Goal: Task Accomplishment & Management: Complete application form

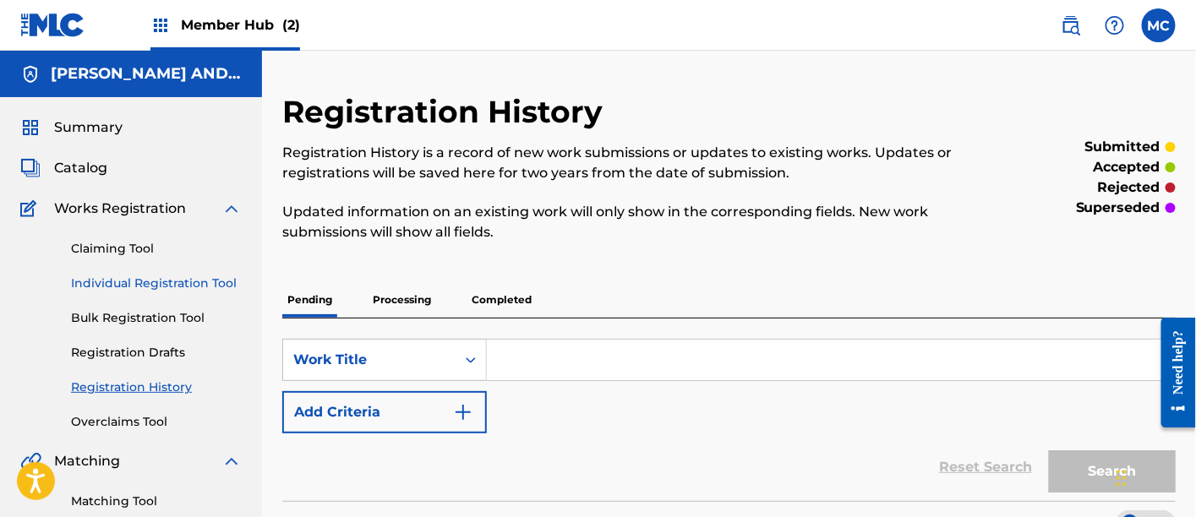
click at [132, 276] on link "Individual Registration Tool" at bounding box center [156, 284] width 171 height 18
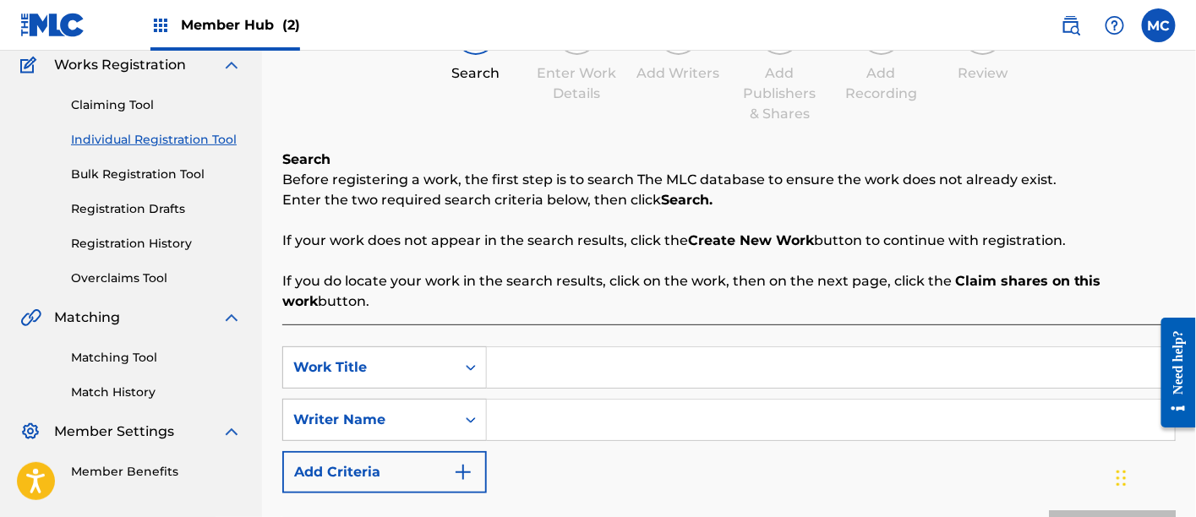
scroll to position [156, 0]
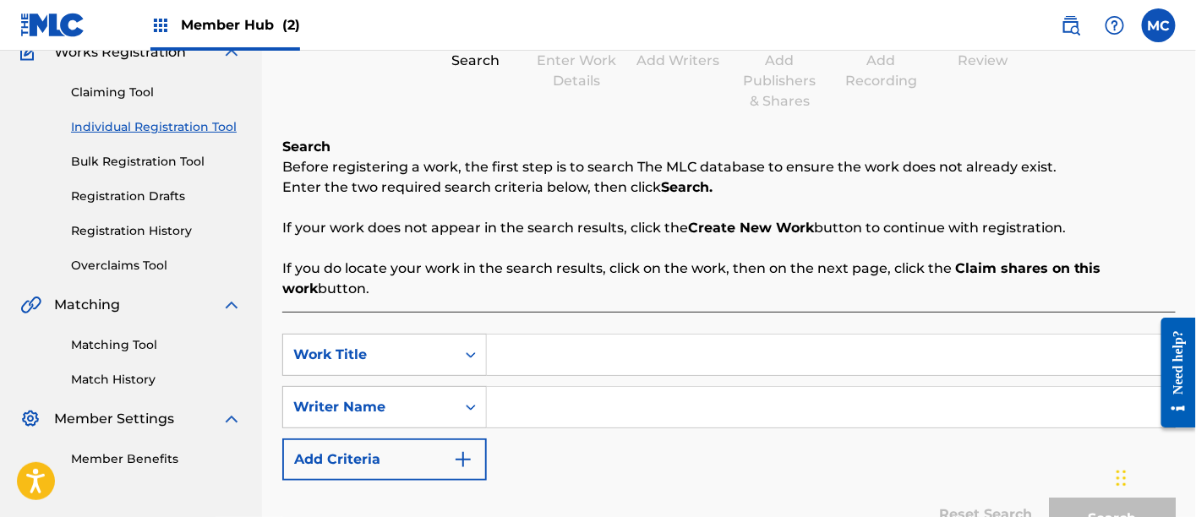
click at [623, 351] on input "Search Form" at bounding box center [831, 355] width 688 height 41
paste input "Fade To Black"
type input "Fade To Black"
click at [548, 395] on input "Search Form" at bounding box center [831, 407] width 688 height 41
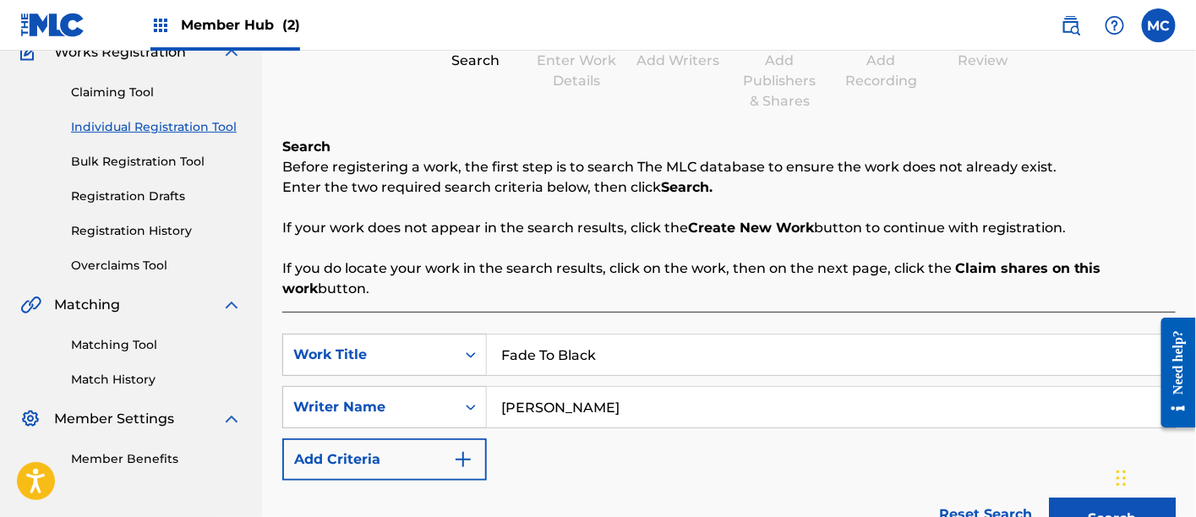
scroll to position [325, 0]
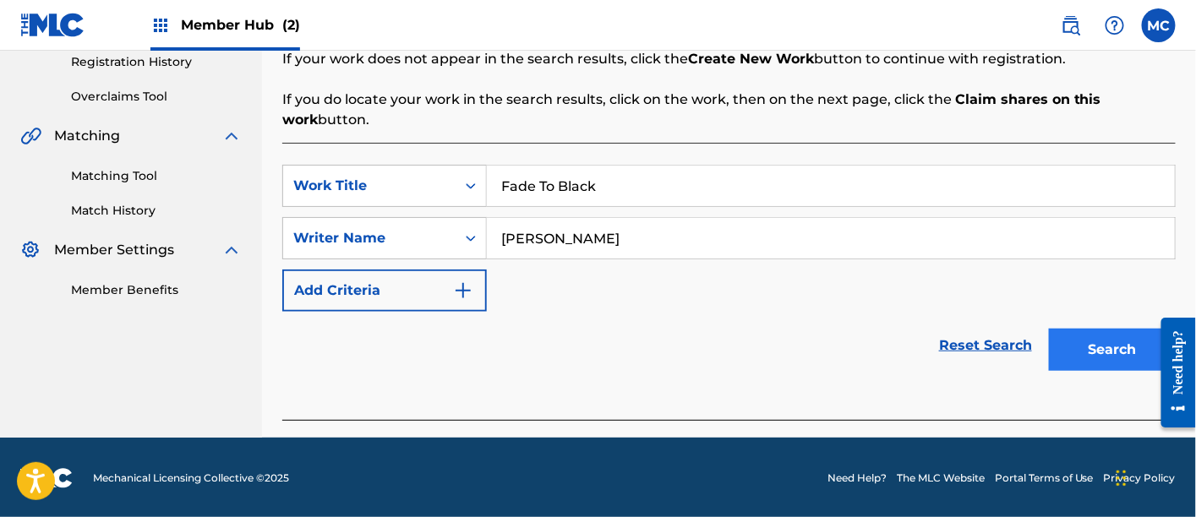
type input "[PERSON_NAME]"
click at [1114, 354] on button "Search" at bounding box center [1112, 350] width 127 height 42
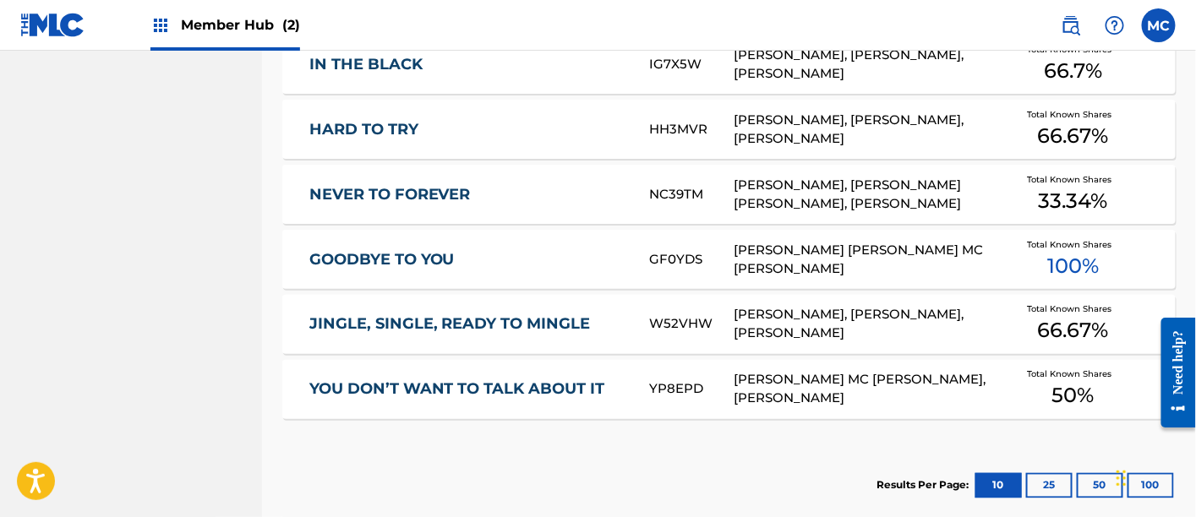
scroll to position [963, 0]
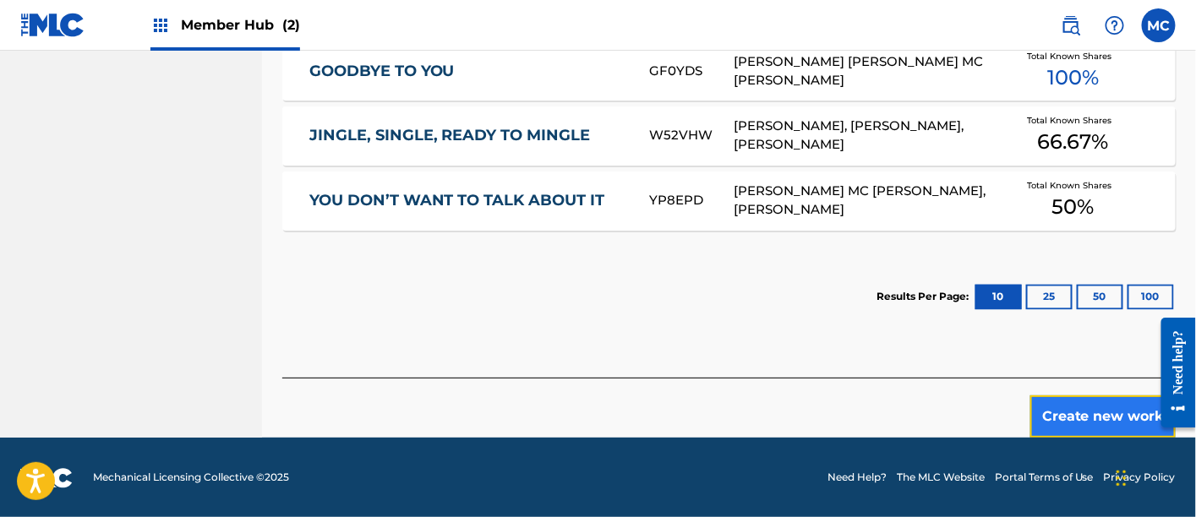
click at [1070, 413] on button "Create new work" at bounding box center [1102, 416] width 145 height 42
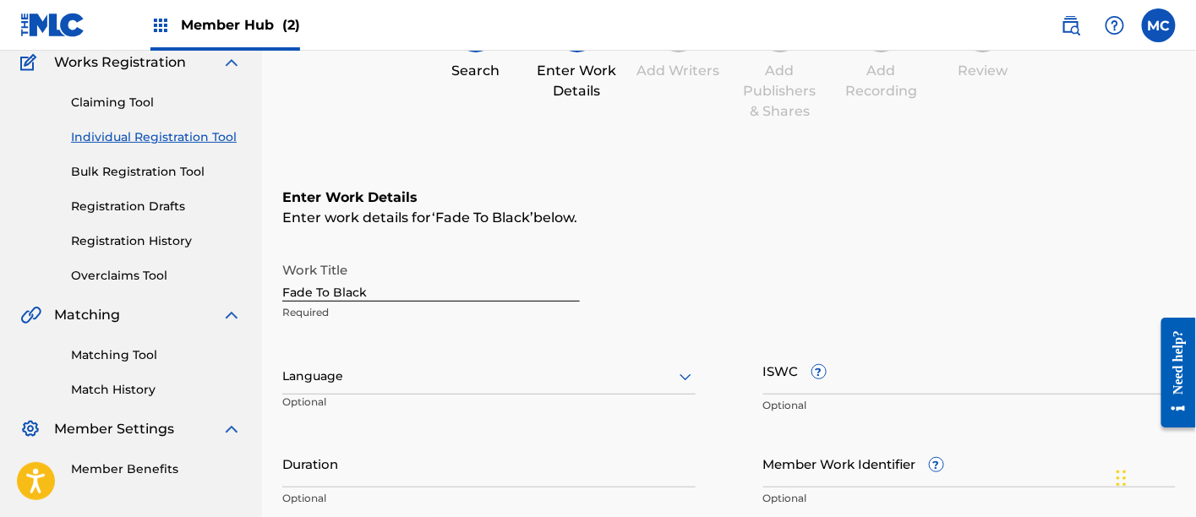
scroll to position [212, 0]
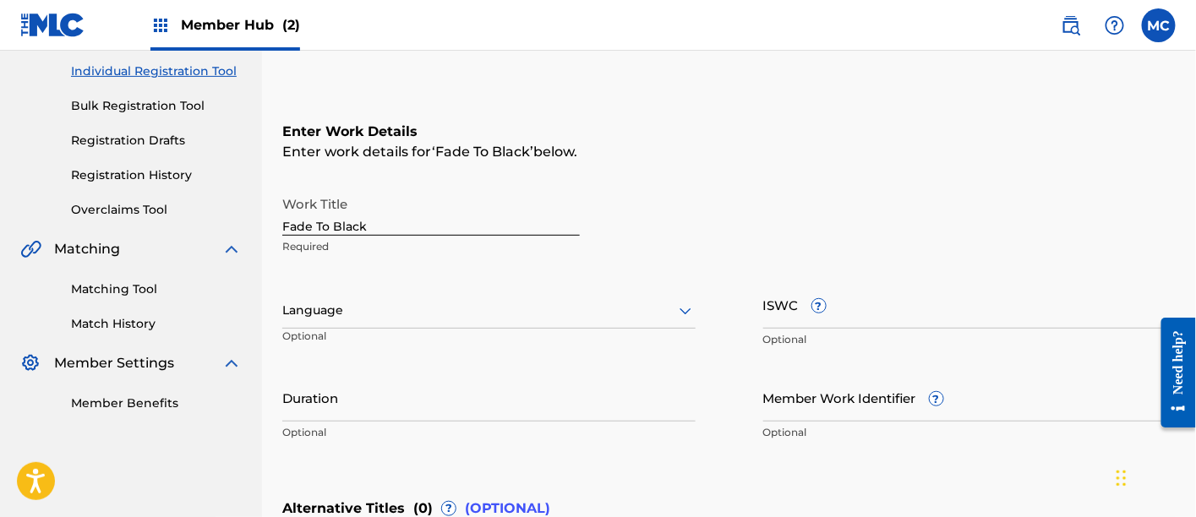
click at [564, 308] on div at bounding box center [488, 310] width 413 height 21
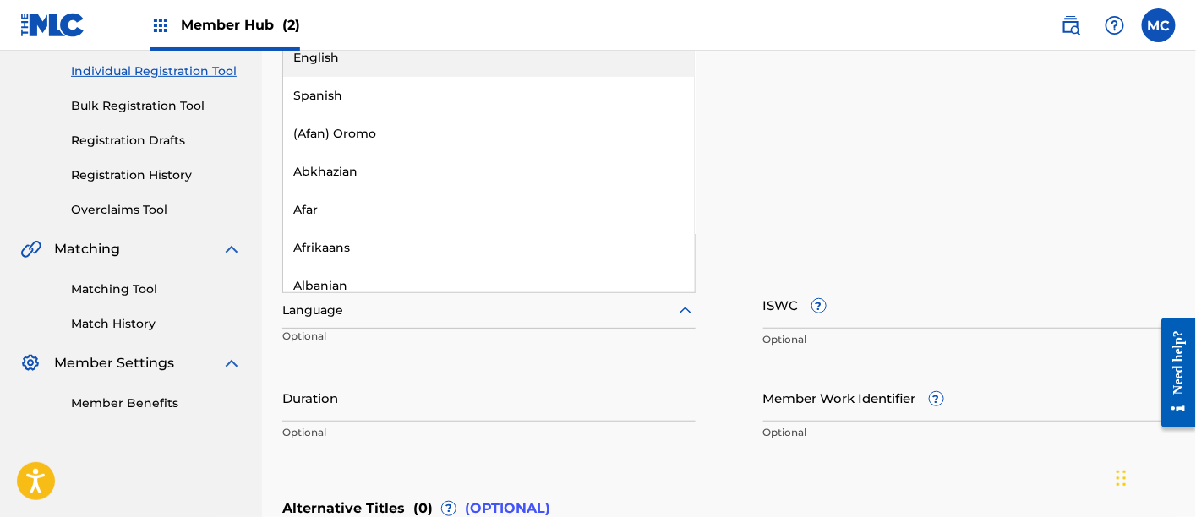
click at [542, 68] on div "English" at bounding box center [488, 58] width 411 height 38
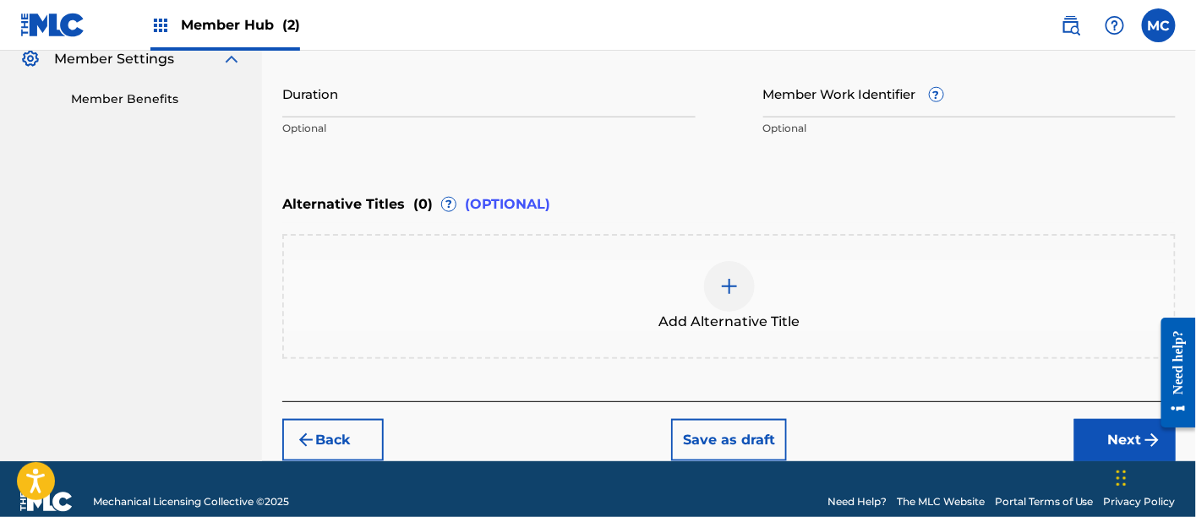
scroll to position [539, 0]
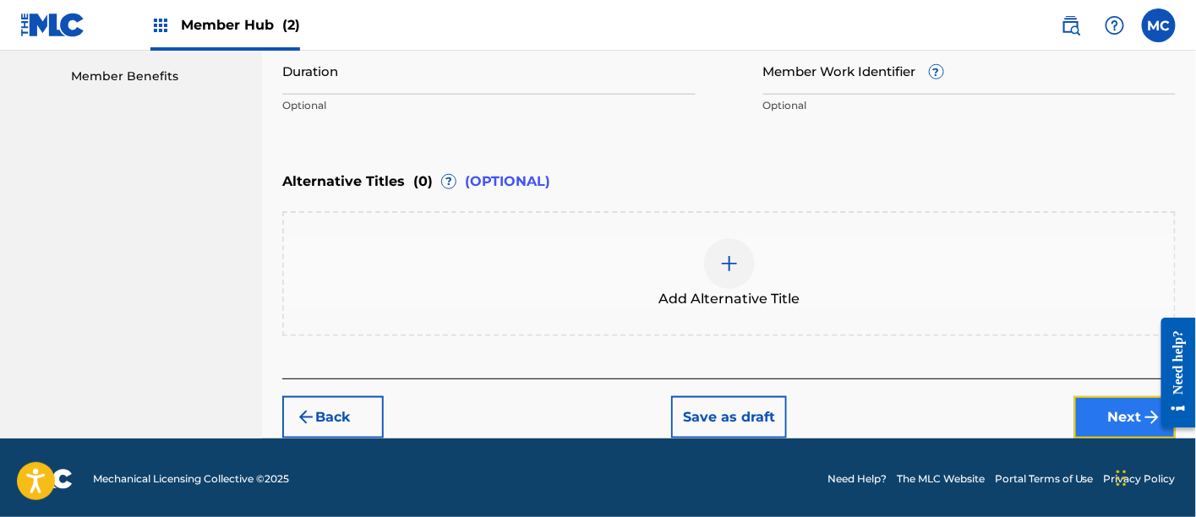
click at [1111, 422] on button "Next" at bounding box center [1124, 417] width 101 height 42
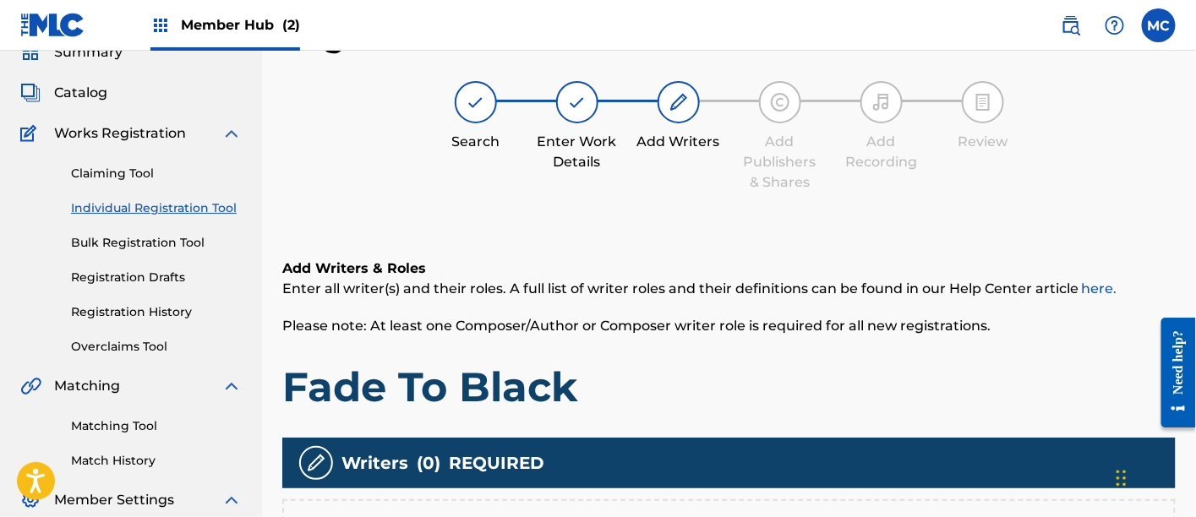
scroll to position [308, 0]
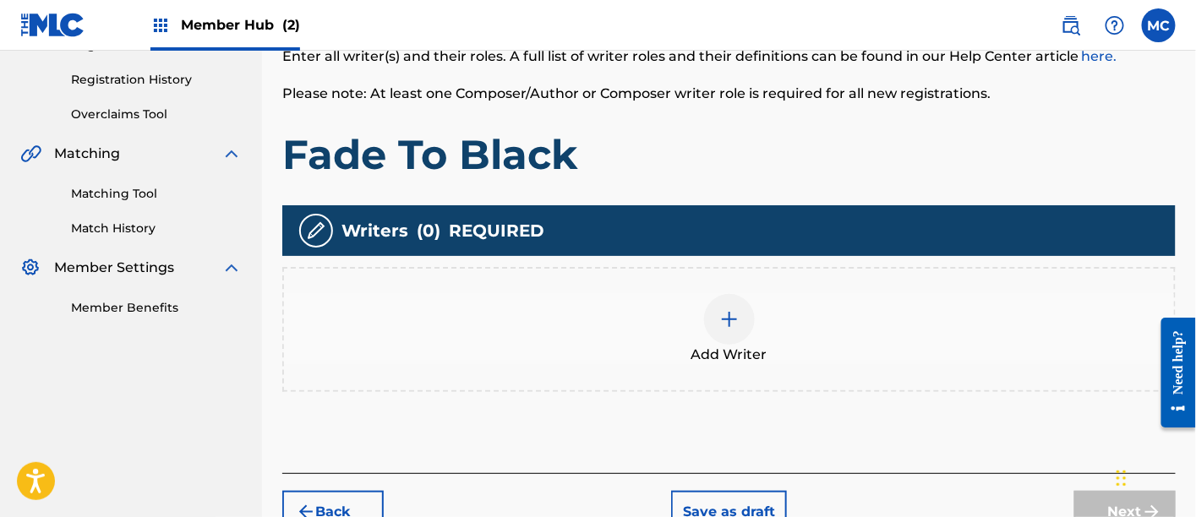
click at [721, 324] on img at bounding box center [729, 319] width 20 height 20
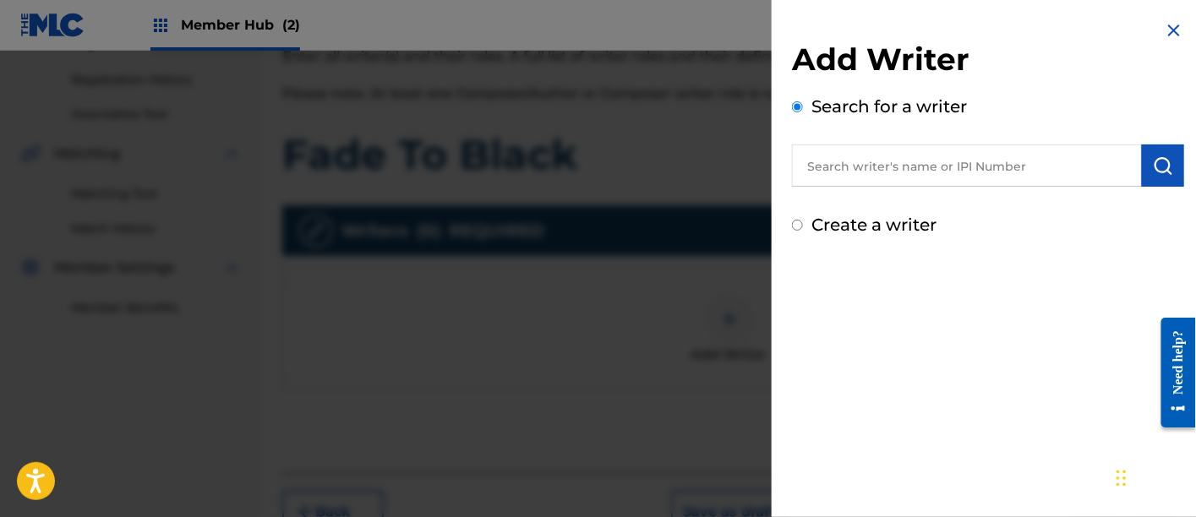
click at [929, 161] on input "text" at bounding box center [967, 165] width 350 height 42
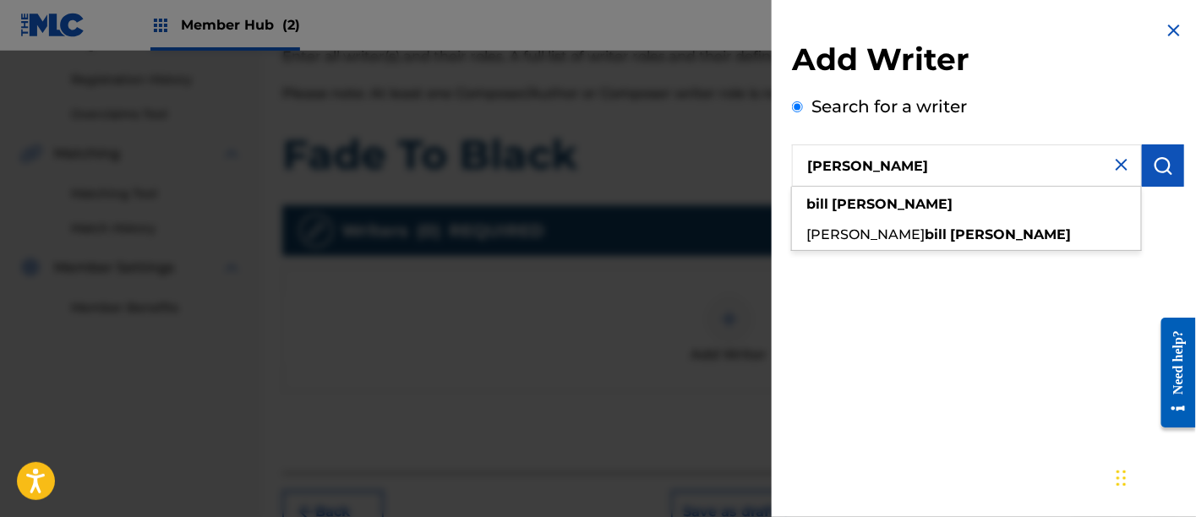
type input "[PERSON_NAME]"
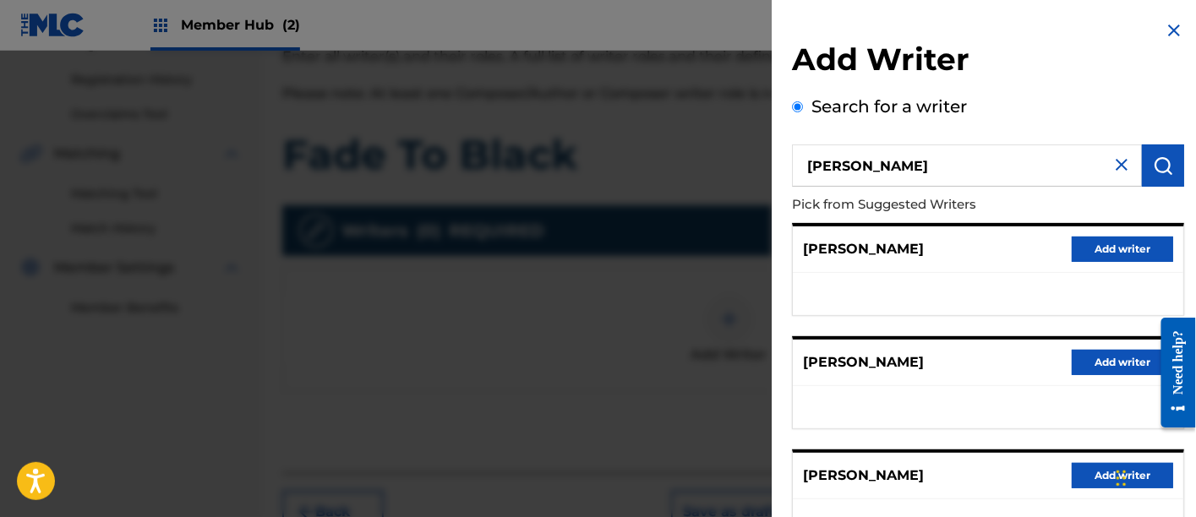
scroll to position [354, 0]
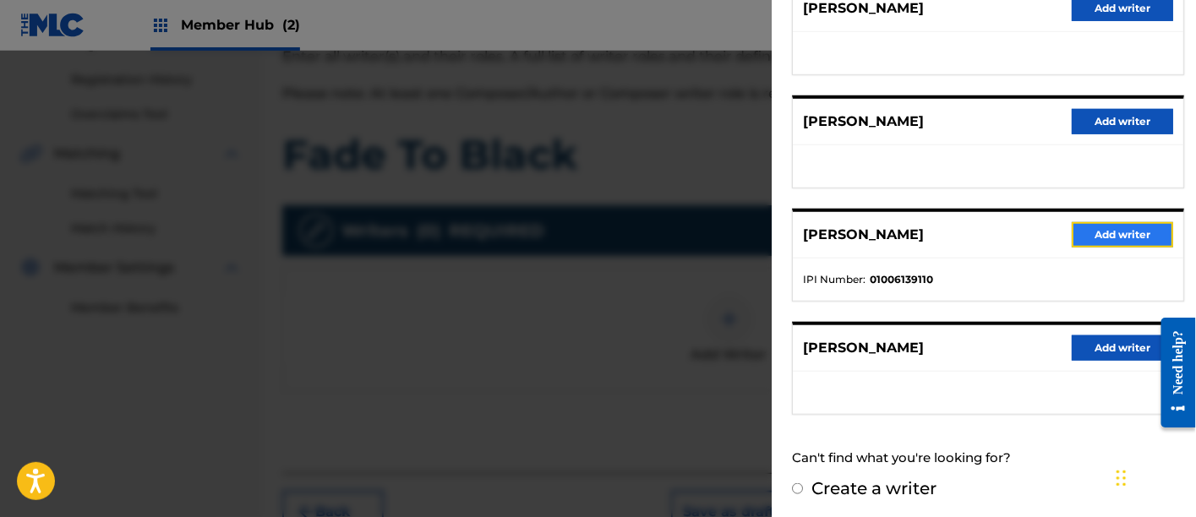
click at [1128, 232] on button "Add writer" at bounding box center [1121, 234] width 101 height 25
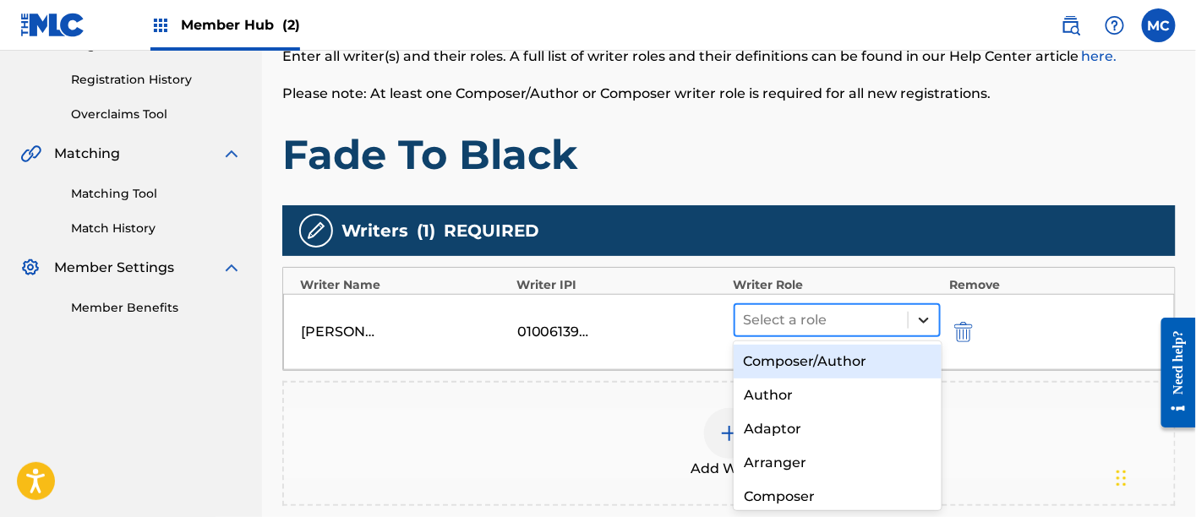
click at [910, 327] on div at bounding box center [923, 320] width 30 height 30
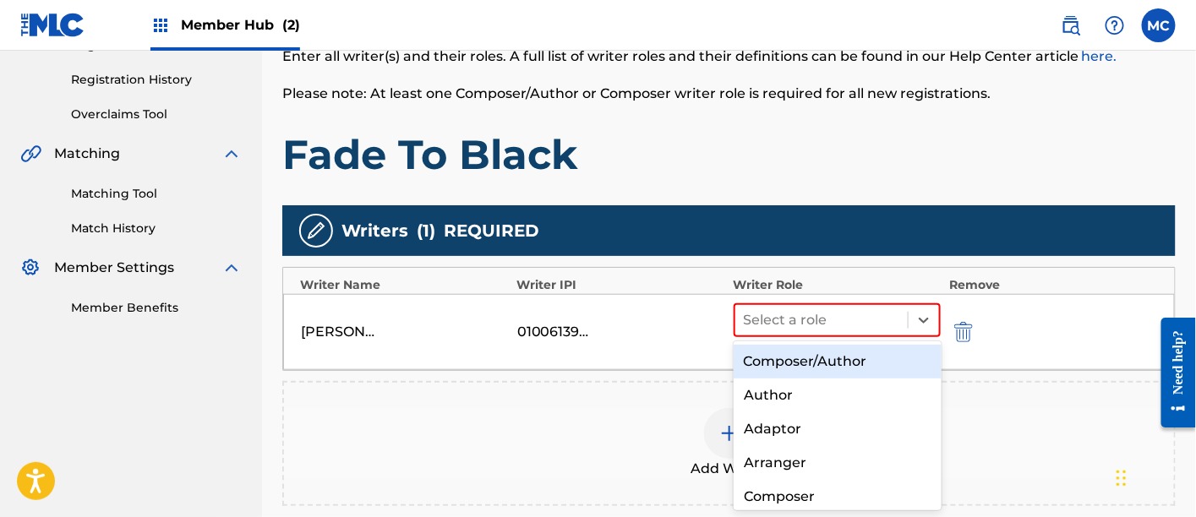
click at [847, 356] on div "Composer/Author" at bounding box center [837, 362] width 208 height 34
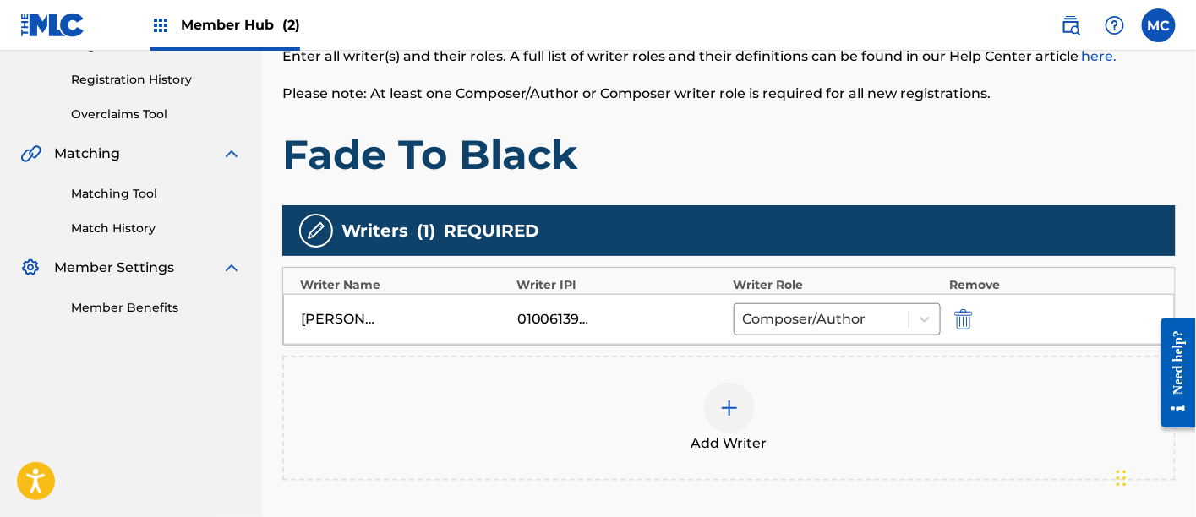
click at [706, 409] on div at bounding box center [729, 408] width 51 height 51
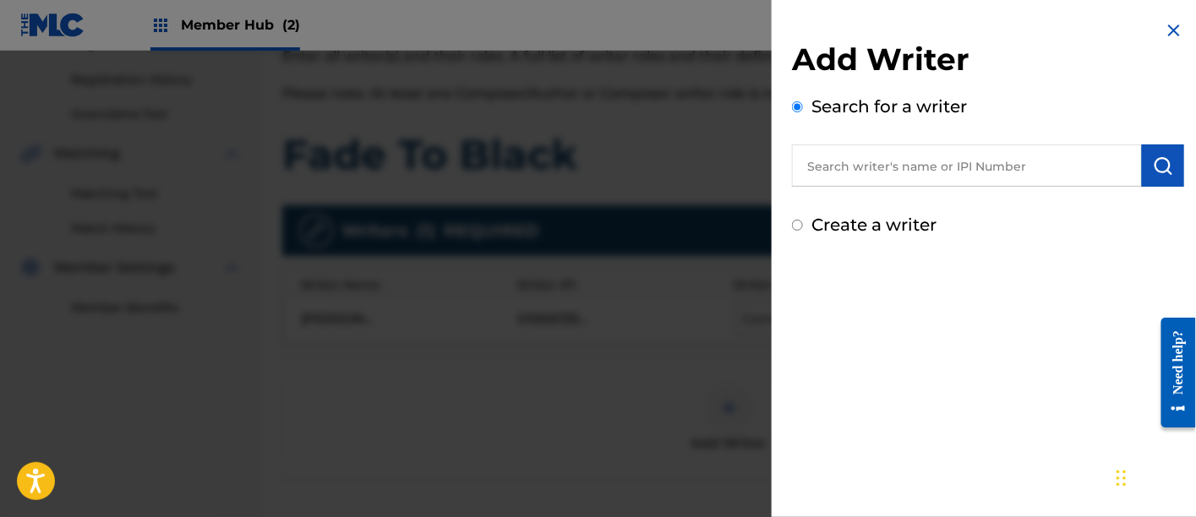
click at [872, 165] on input "text" at bounding box center [967, 165] width 350 height 42
paste input "00848870193"
click at [838, 172] on input "00848870193" at bounding box center [967, 165] width 350 height 42
type input "00848870193"
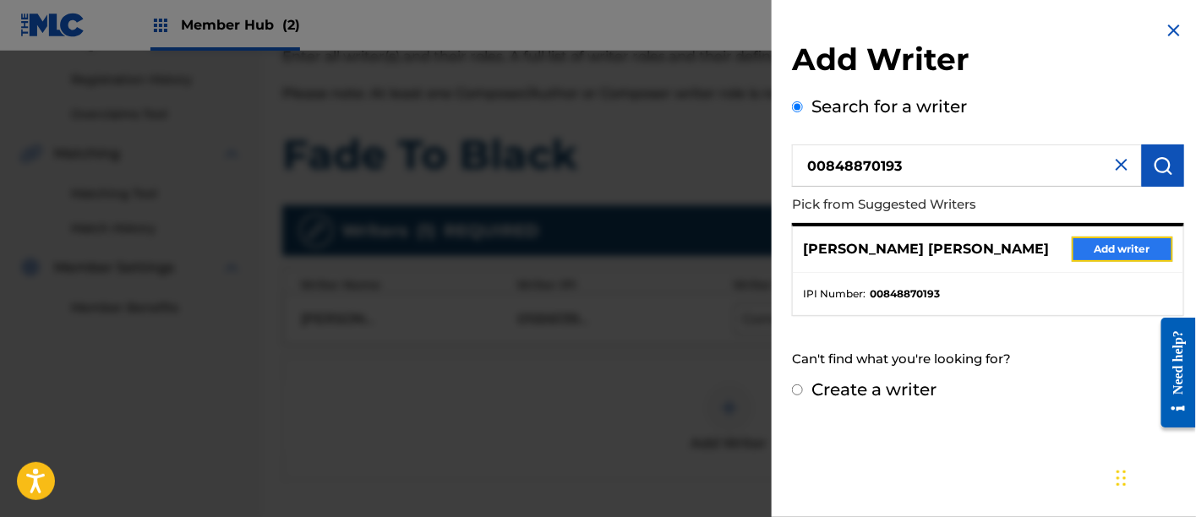
click at [1095, 247] on button "Add writer" at bounding box center [1121, 249] width 101 height 25
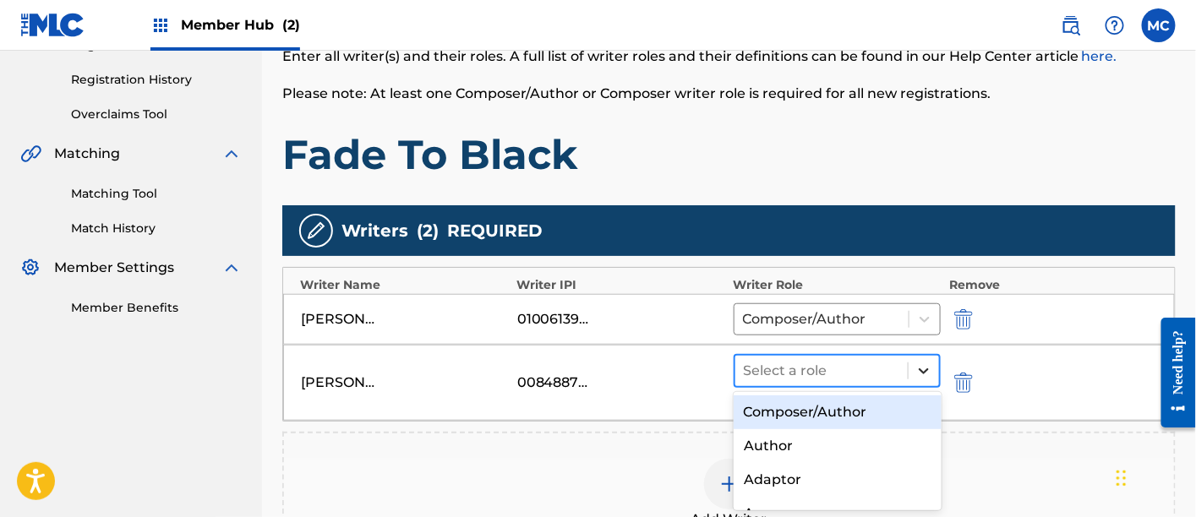
click at [931, 370] on icon at bounding box center [923, 370] width 17 height 17
click at [833, 409] on div "Composer/Author" at bounding box center [837, 412] width 208 height 34
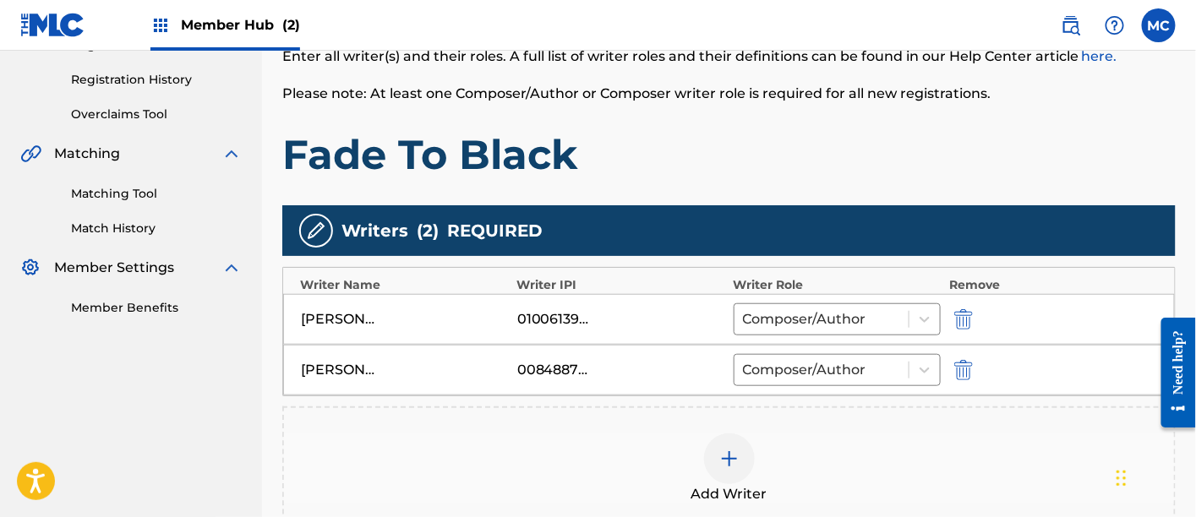
scroll to position [485, 0]
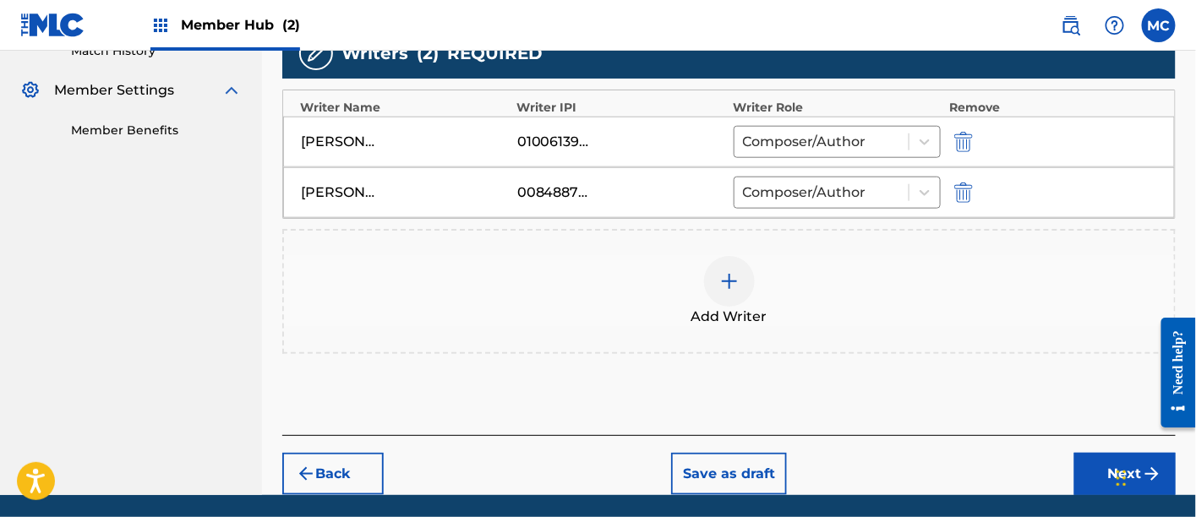
click at [727, 302] on div at bounding box center [729, 281] width 51 height 51
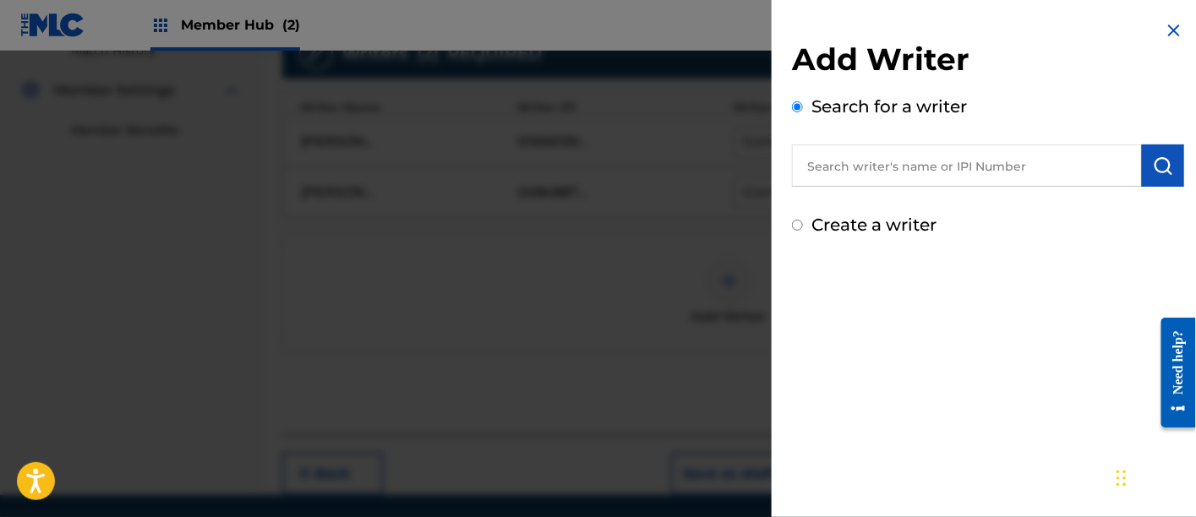
click at [815, 167] on input "text" at bounding box center [967, 165] width 350 height 42
paste input "00142824976"
click at [841, 168] on input "00142824976" at bounding box center [967, 165] width 350 height 42
type input "00142824976"
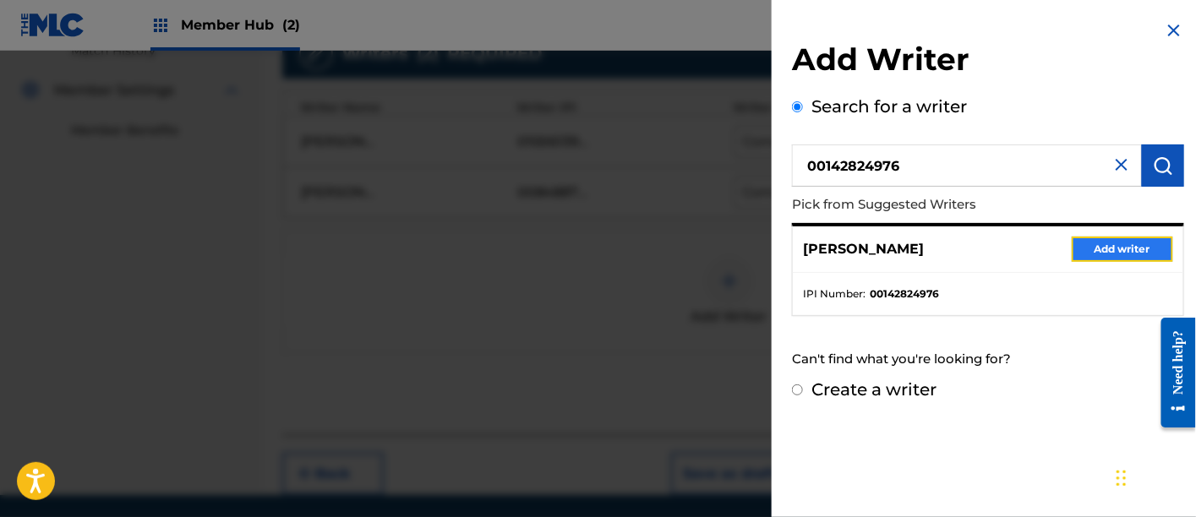
click at [1093, 251] on button "Add writer" at bounding box center [1121, 249] width 101 height 25
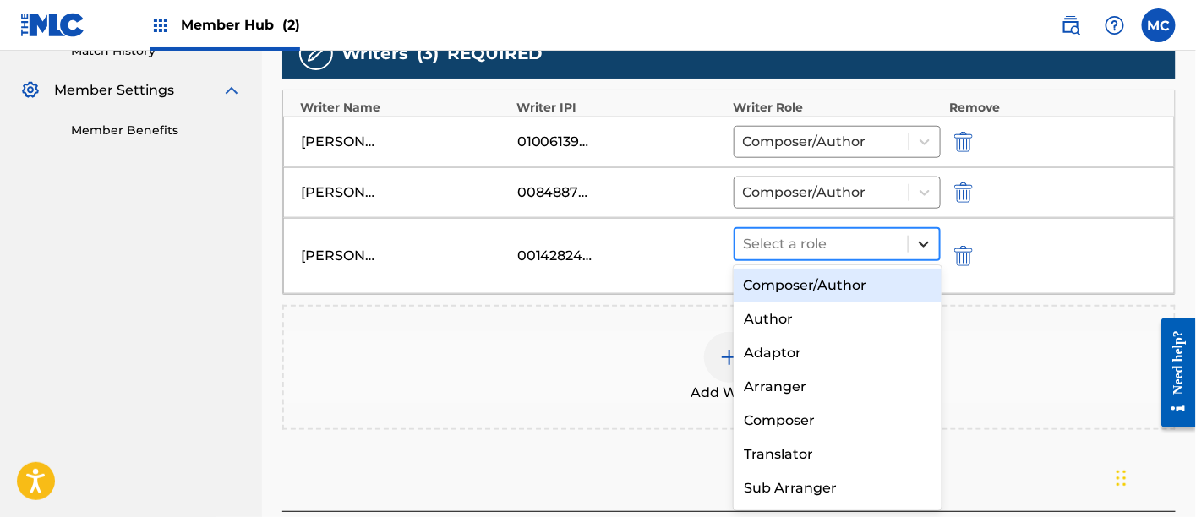
click at [928, 239] on icon at bounding box center [923, 244] width 17 height 17
click at [885, 276] on div "Composer/Author" at bounding box center [837, 286] width 208 height 34
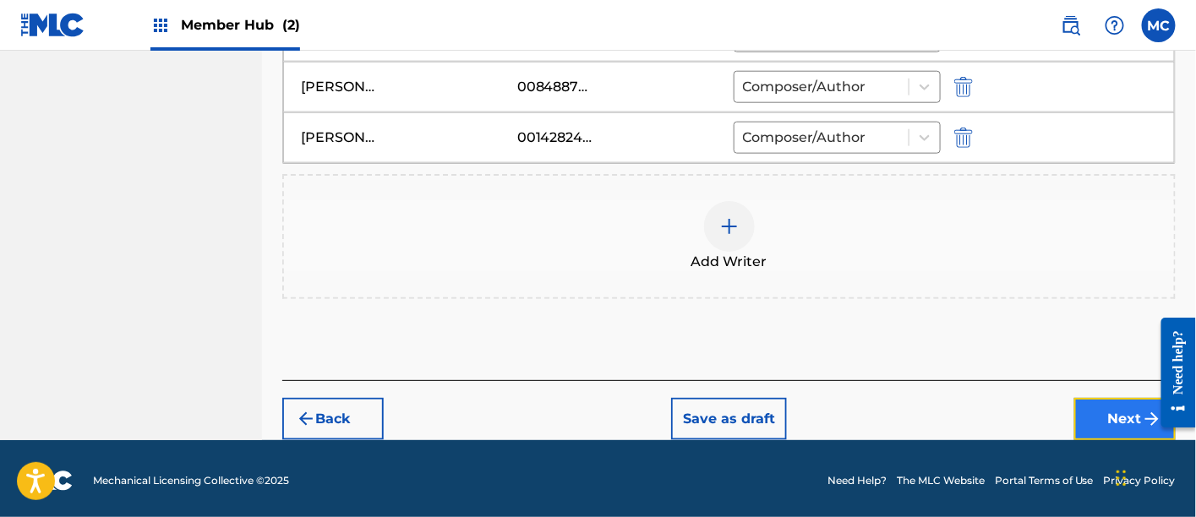
click at [1120, 418] on button "Next" at bounding box center [1124, 419] width 101 height 42
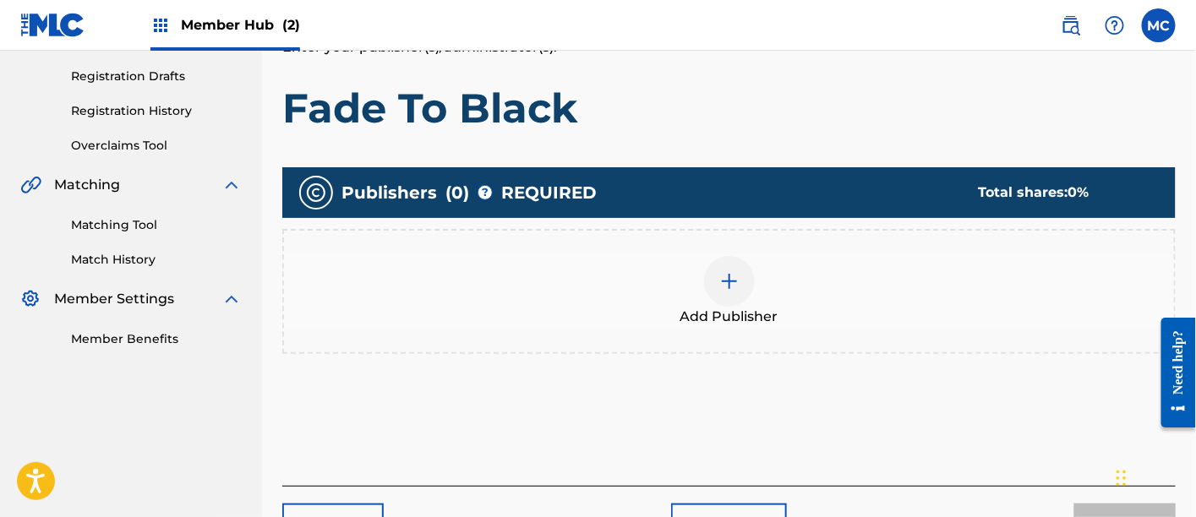
scroll to position [306, 0]
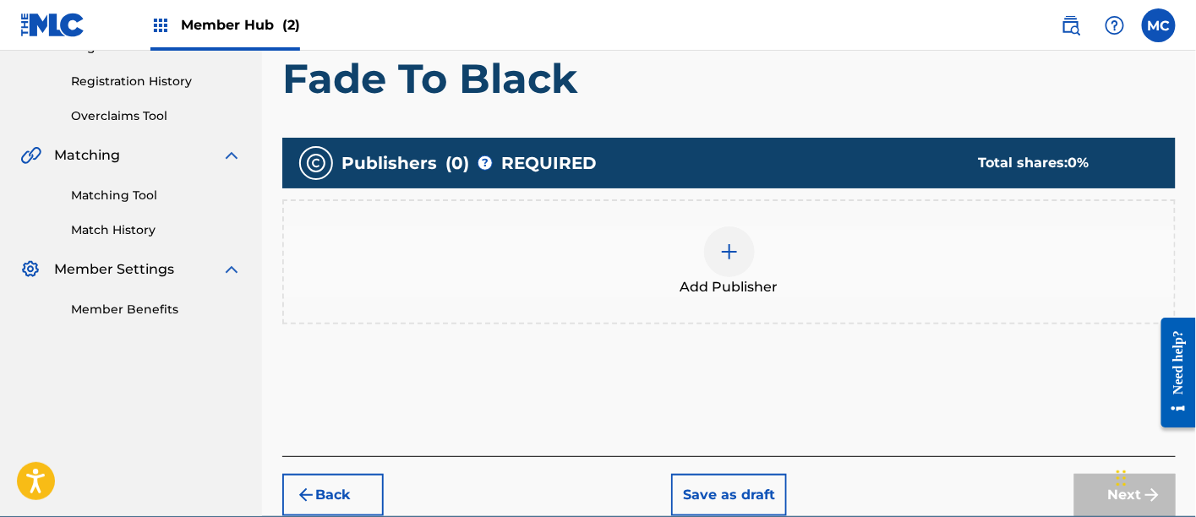
click at [673, 252] on div "Add Publisher" at bounding box center [729, 261] width 890 height 71
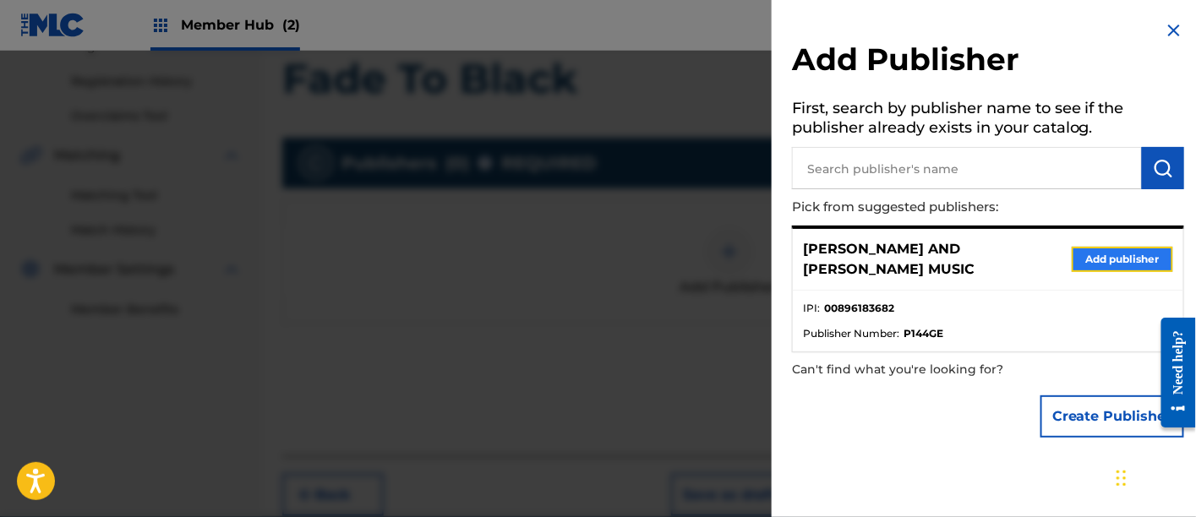
click at [1091, 247] on button "Add publisher" at bounding box center [1121, 259] width 101 height 25
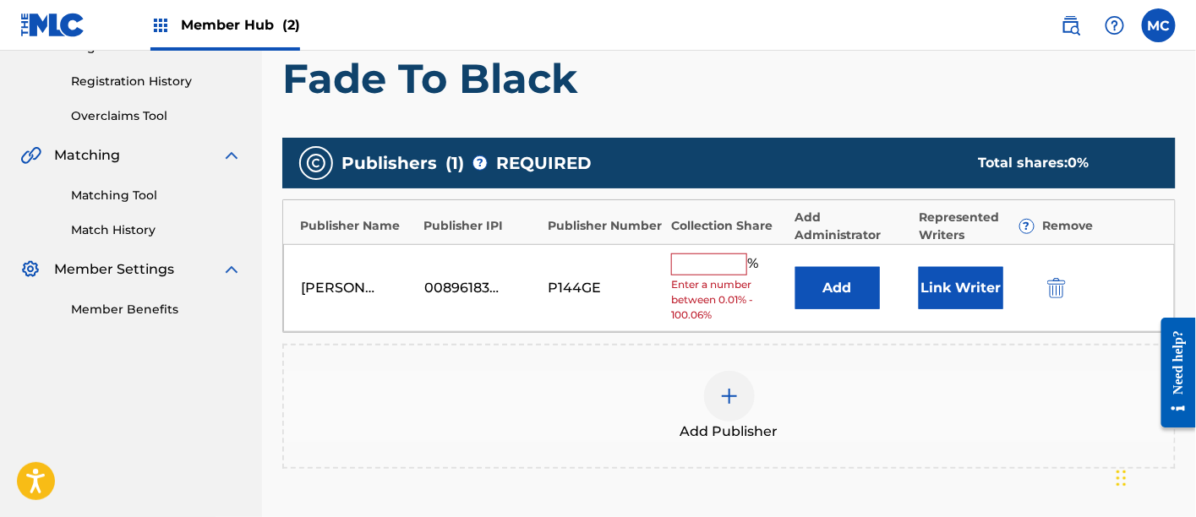
click at [695, 274] on div "% Enter a number between 0.01% - 100.06%" at bounding box center [728, 288] width 115 height 70
click at [706, 259] on input "text" at bounding box center [709, 264] width 76 height 22
type input "33.34"
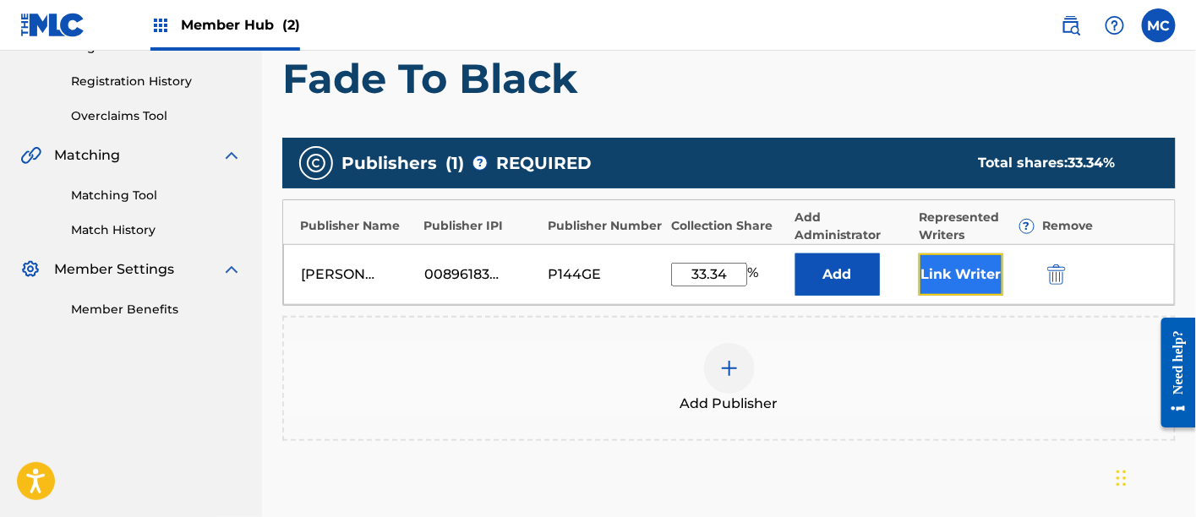
click at [957, 283] on button "Link Writer" at bounding box center [960, 274] width 84 height 42
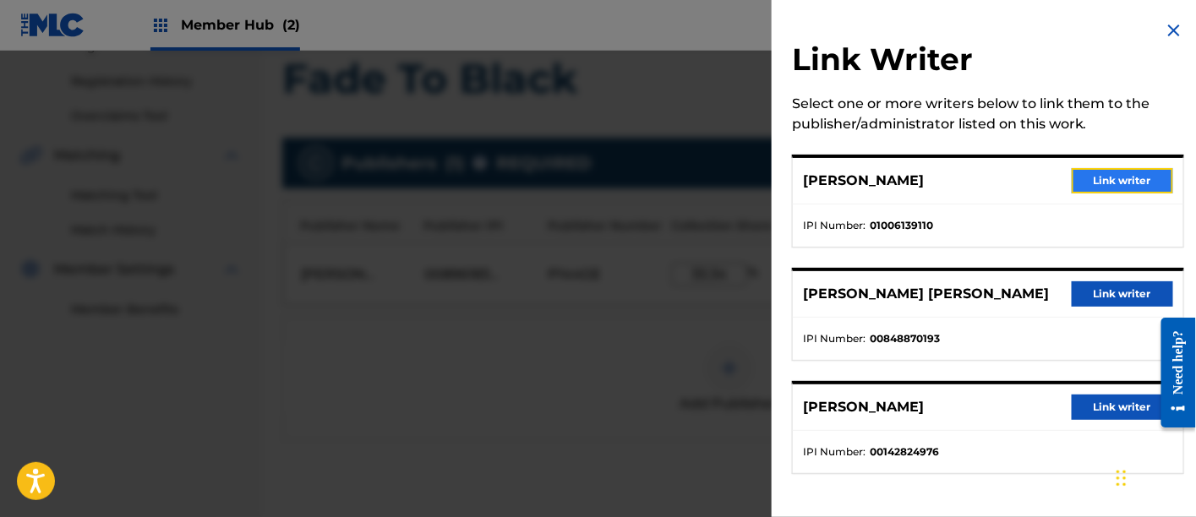
click at [1120, 181] on button "Link writer" at bounding box center [1121, 180] width 101 height 25
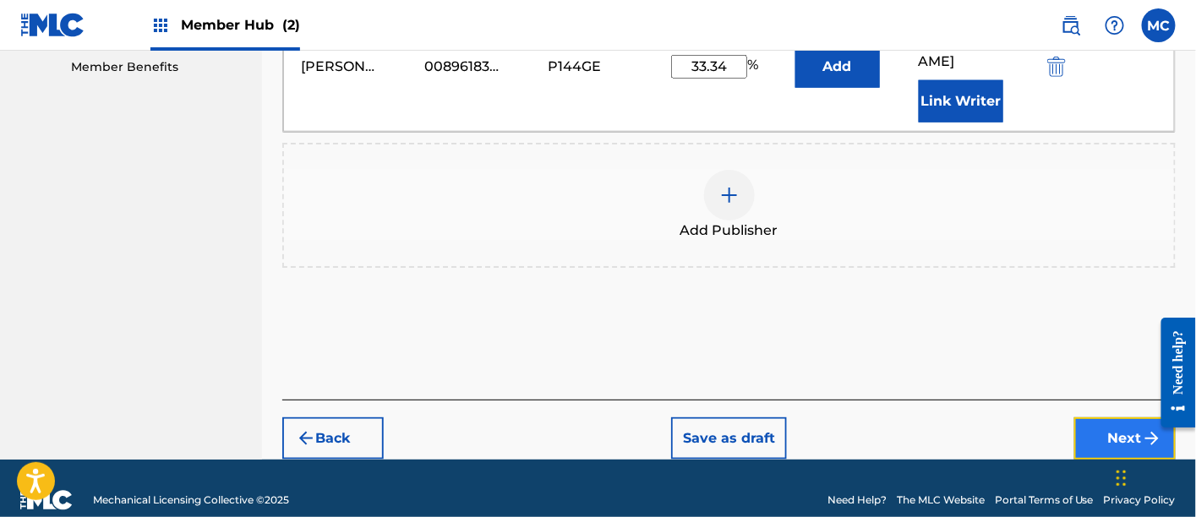
click at [1082, 417] on button "Next" at bounding box center [1124, 438] width 101 height 42
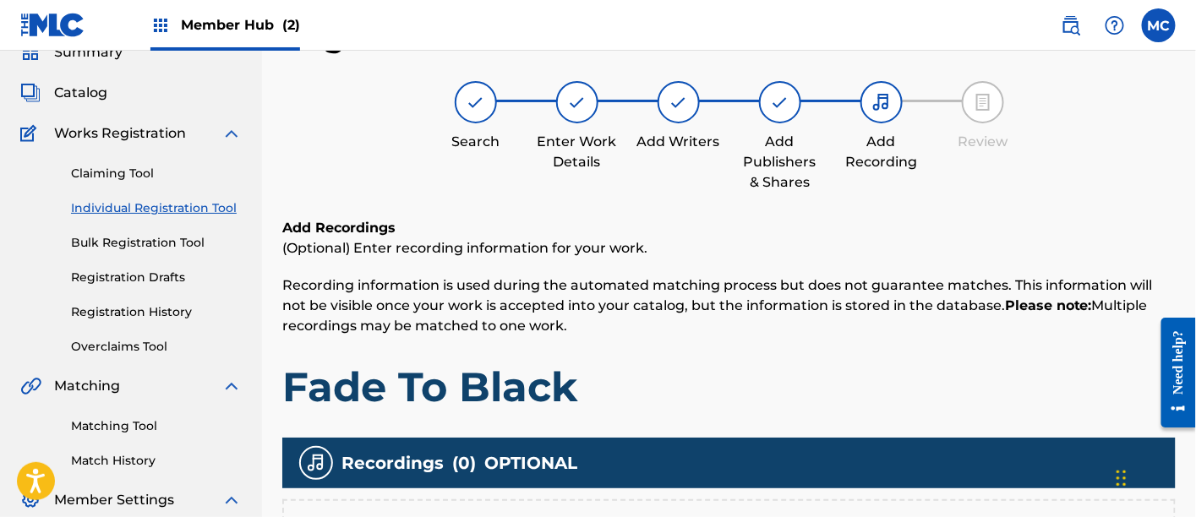
scroll to position [321, 0]
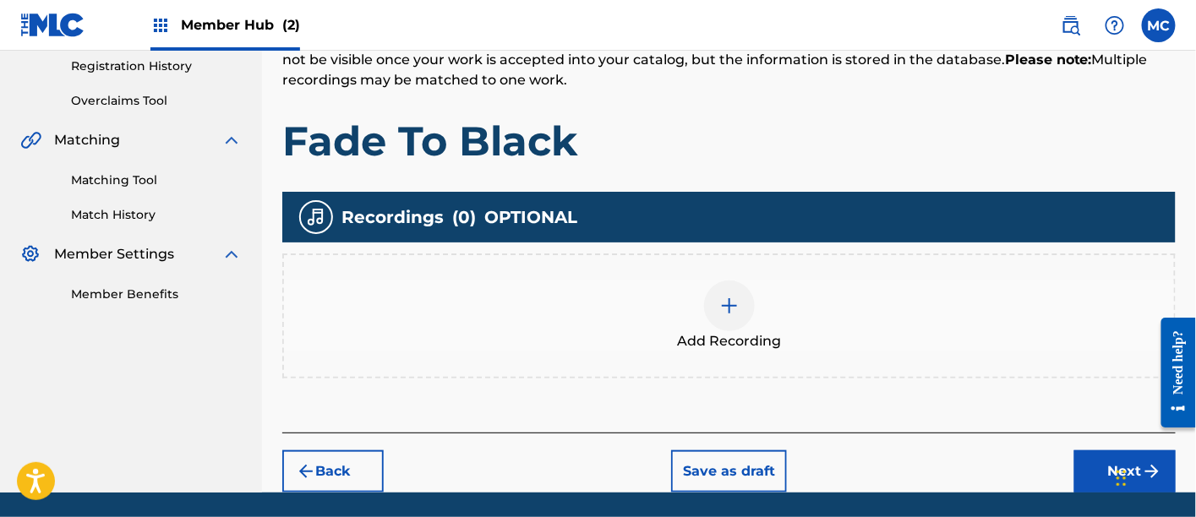
click at [744, 292] on div at bounding box center [729, 306] width 51 height 51
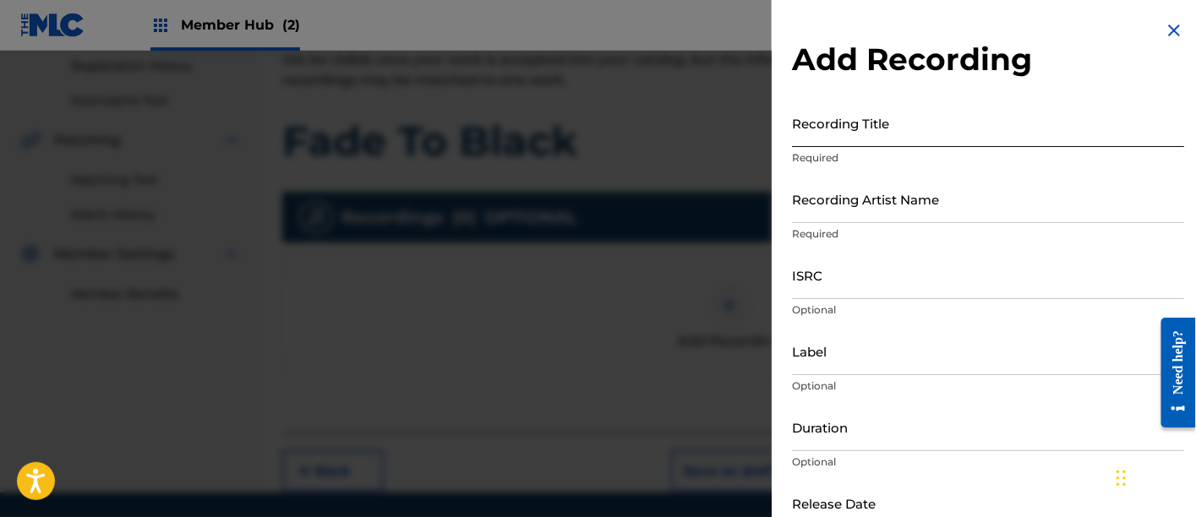
click at [830, 133] on input "Recording Title" at bounding box center [988, 123] width 392 height 48
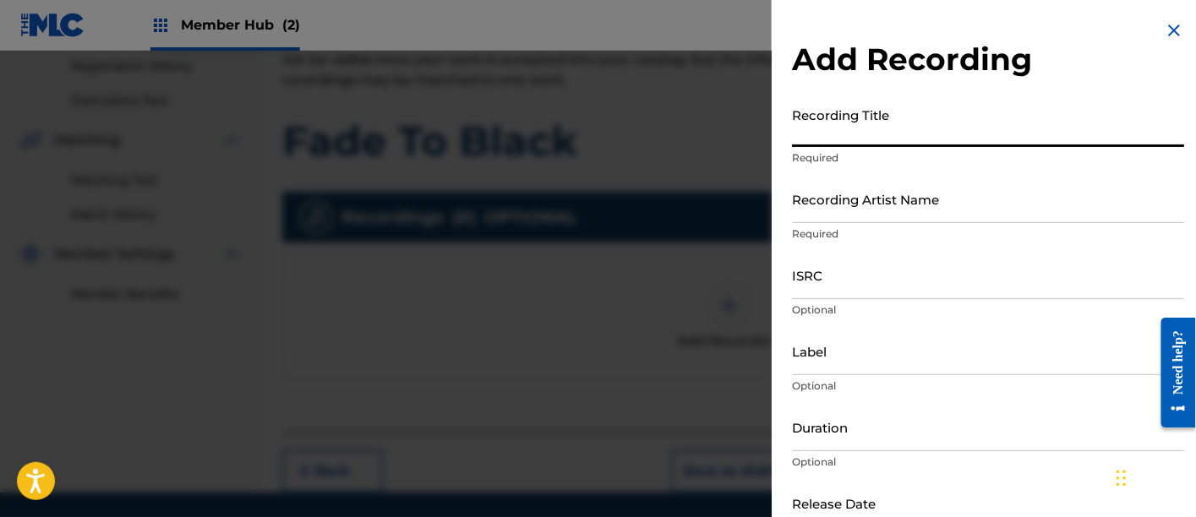
paste input "Fade To Black"
type input "Fade To Black"
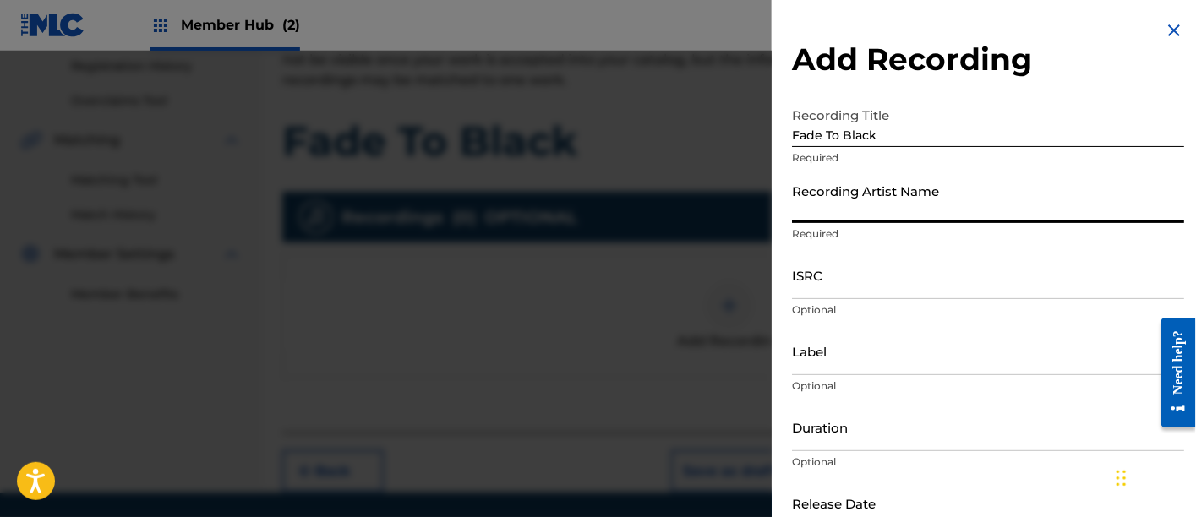
click at [865, 211] on input "Recording Artist Name" at bounding box center [988, 199] width 392 height 48
type input "[PERSON_NAME]"
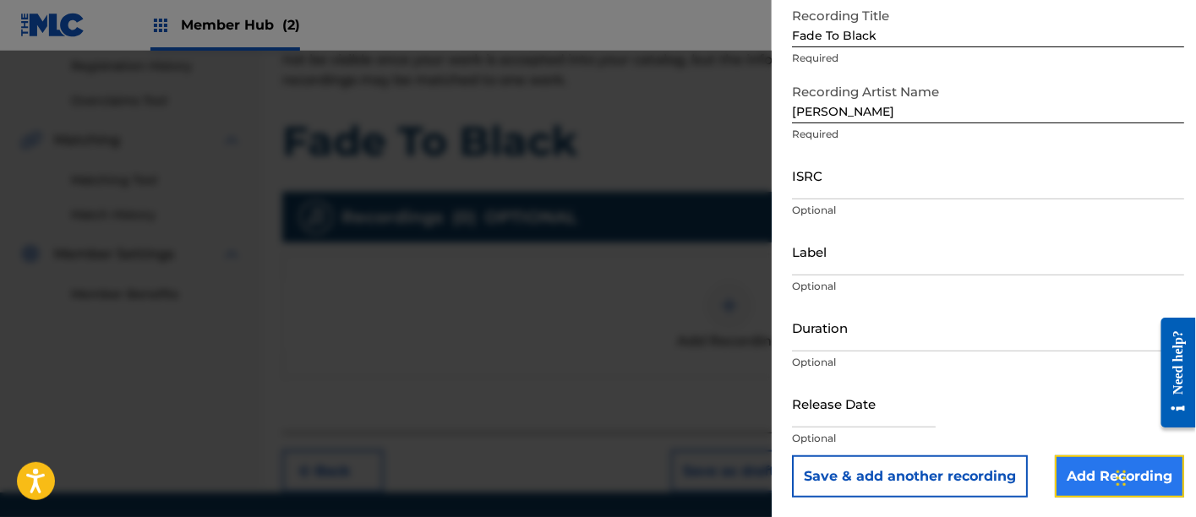
click at [1071, 477] on input "Add Recording" at bounding box center [1118, 476] width 129 height 42
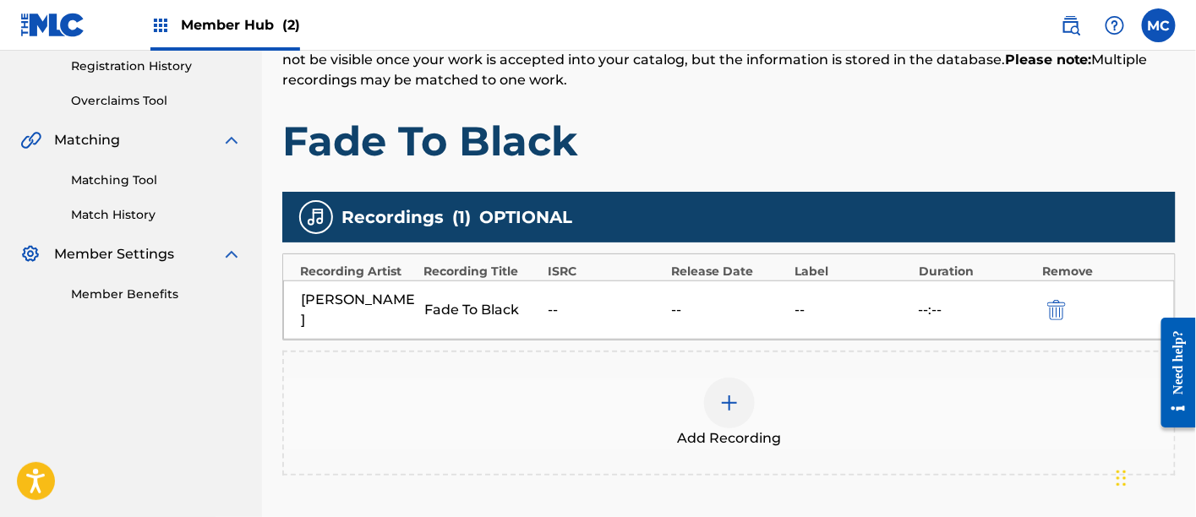
scroll to position [451, 0]
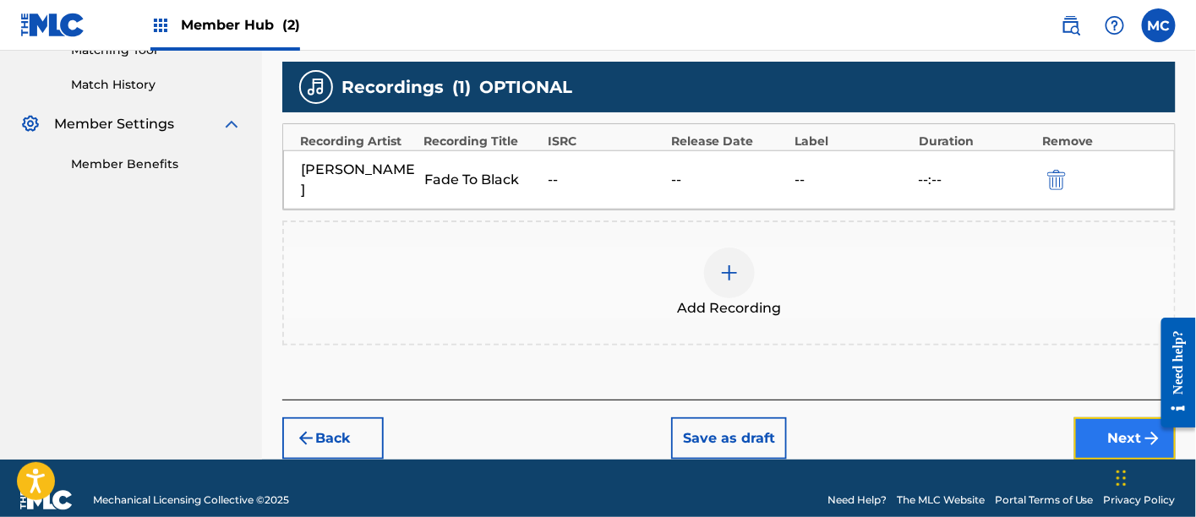
click at [1113, 417] on button "Next" at bounding box center [1124, 438] width 101 height 42
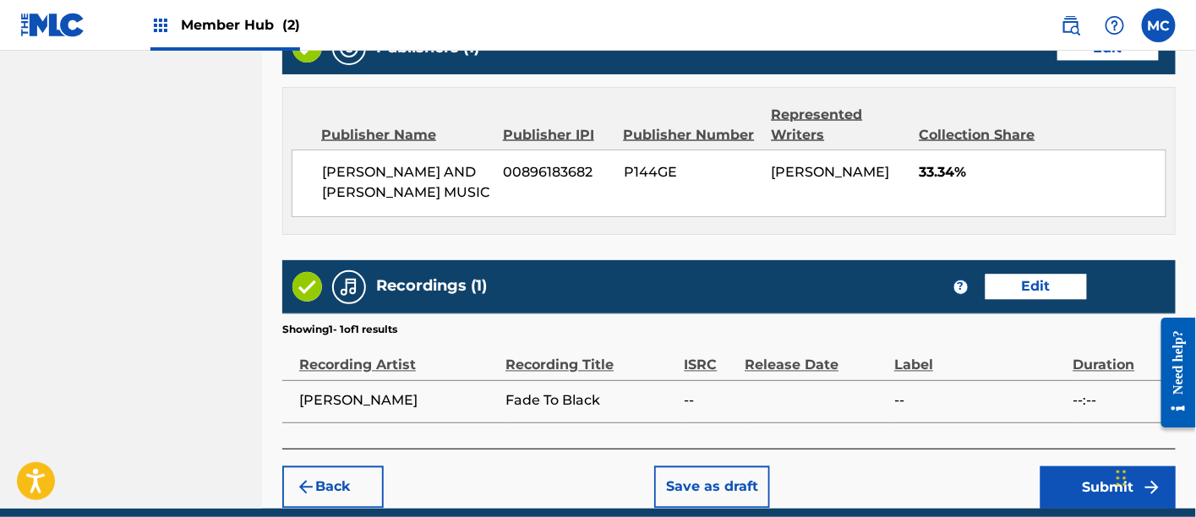
scroll to position [985, 0]
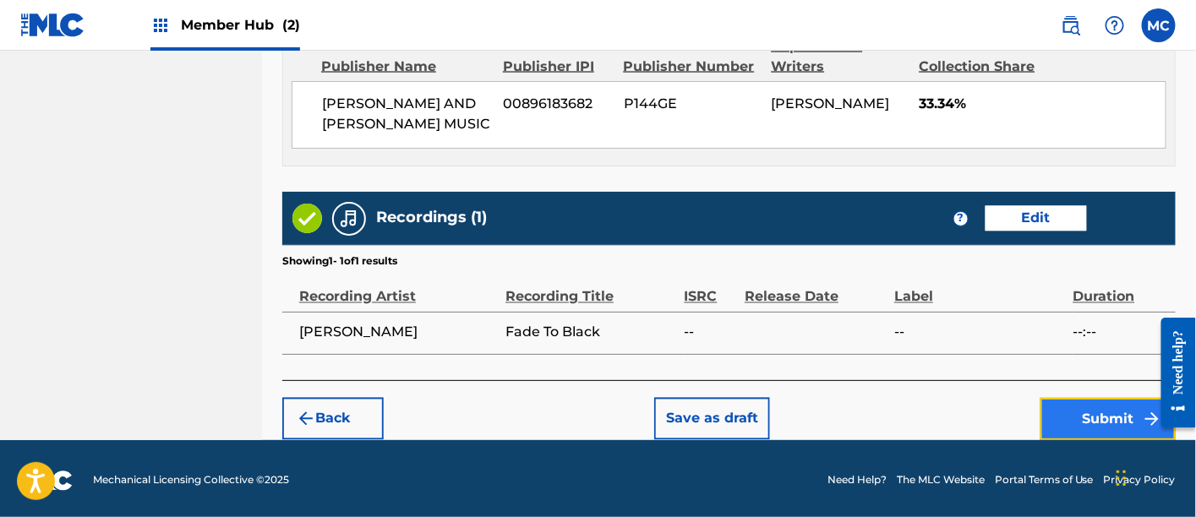
click at [1068, 417] on button "Submit" at bounding box center [1107, 419] width 135 height 42
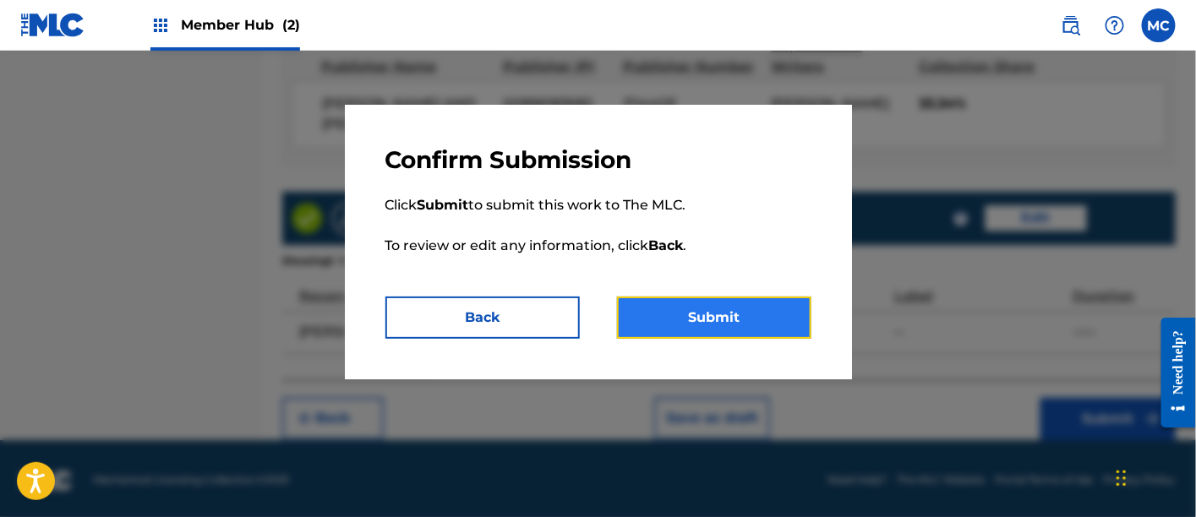
click at [742, 308] on button "Submit" at bounding box center [714, 318] width 194 height 42
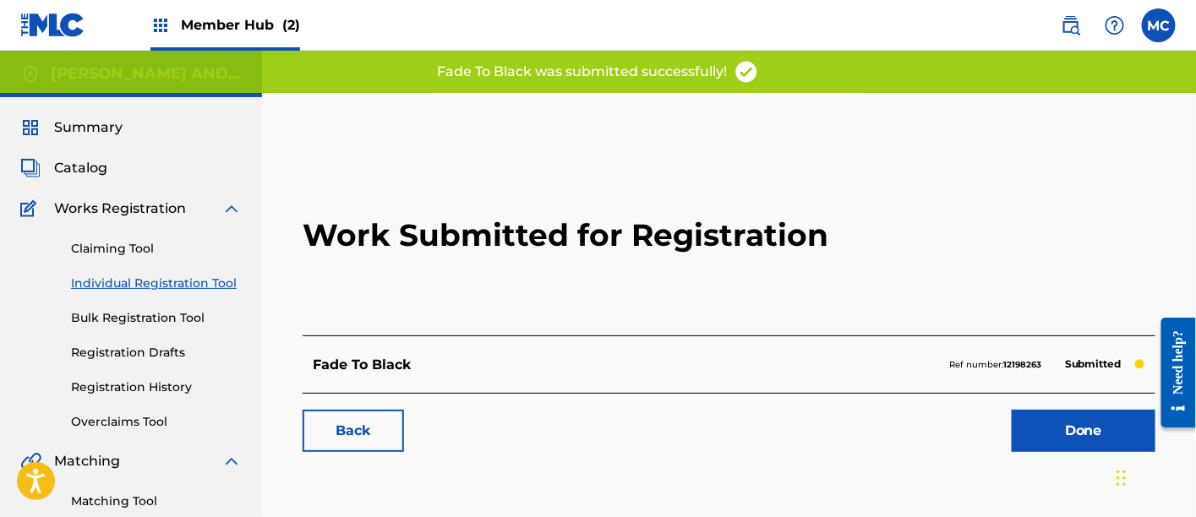
scroll to position [128, 0]
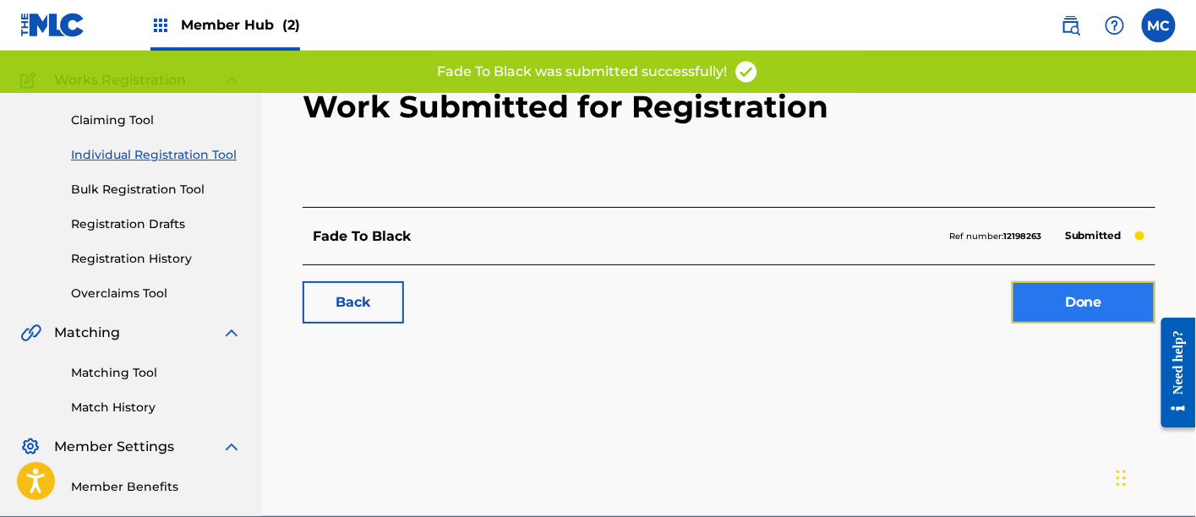
click at [1110, 314] on link "Done" at bounding box center [1083, 302] width 144 height 42
